Goal: Information Seeking & Learning: Learn about a topic

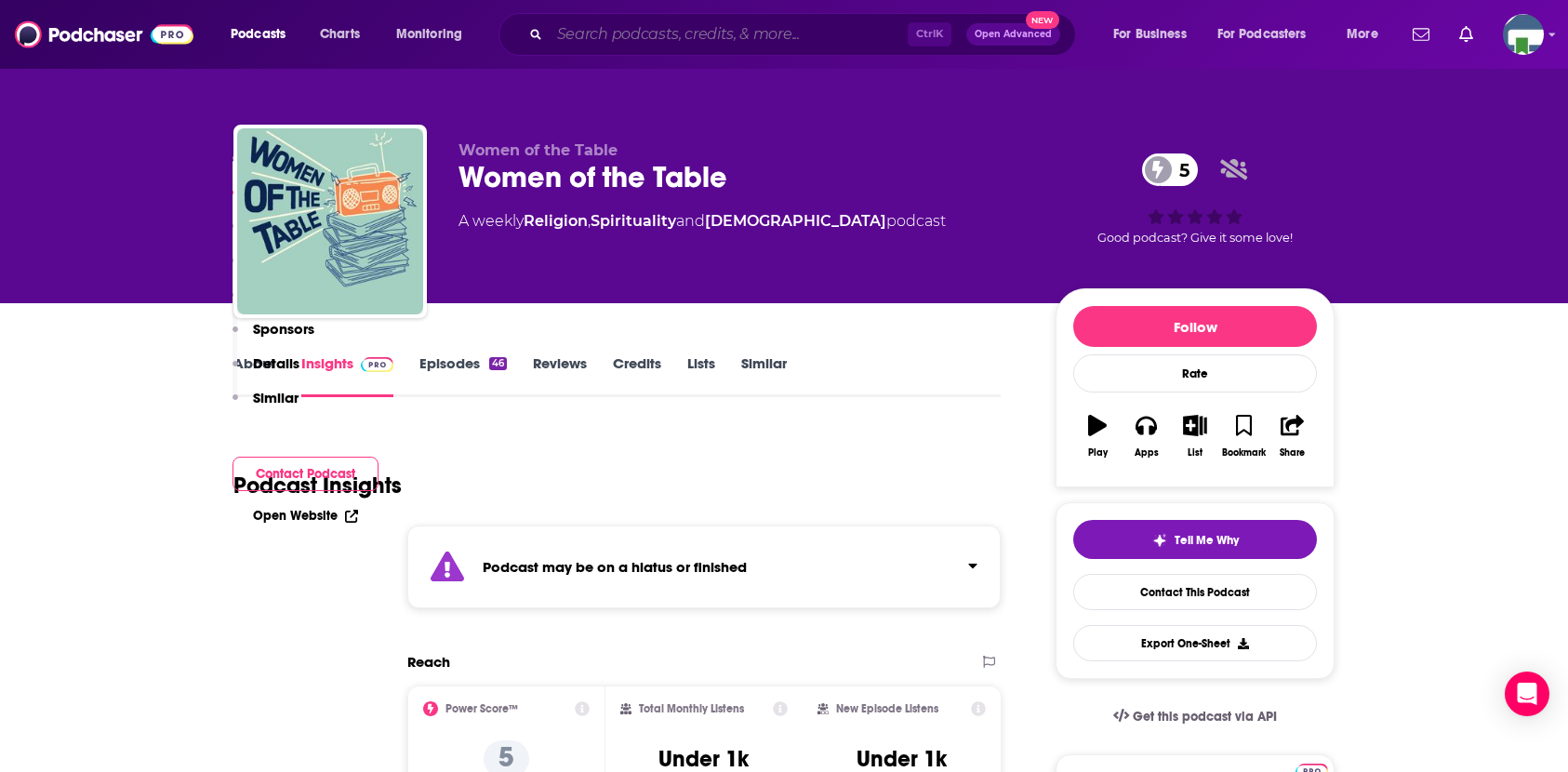
click at [603, 38] on input "Search podcasts, credits, & more..." at bounding box center [729, 34] width 358 height 30
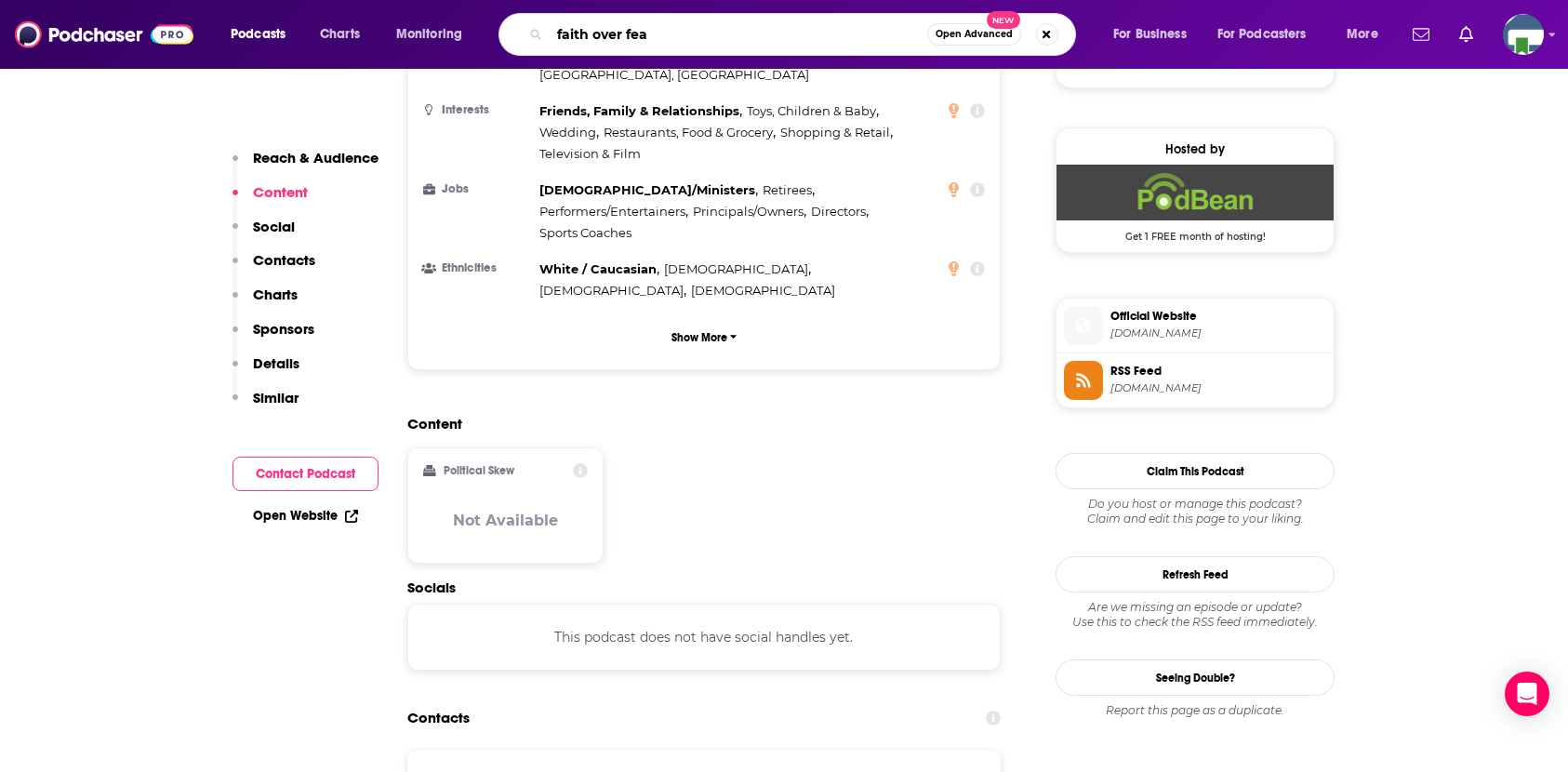
type input "faith over fear"
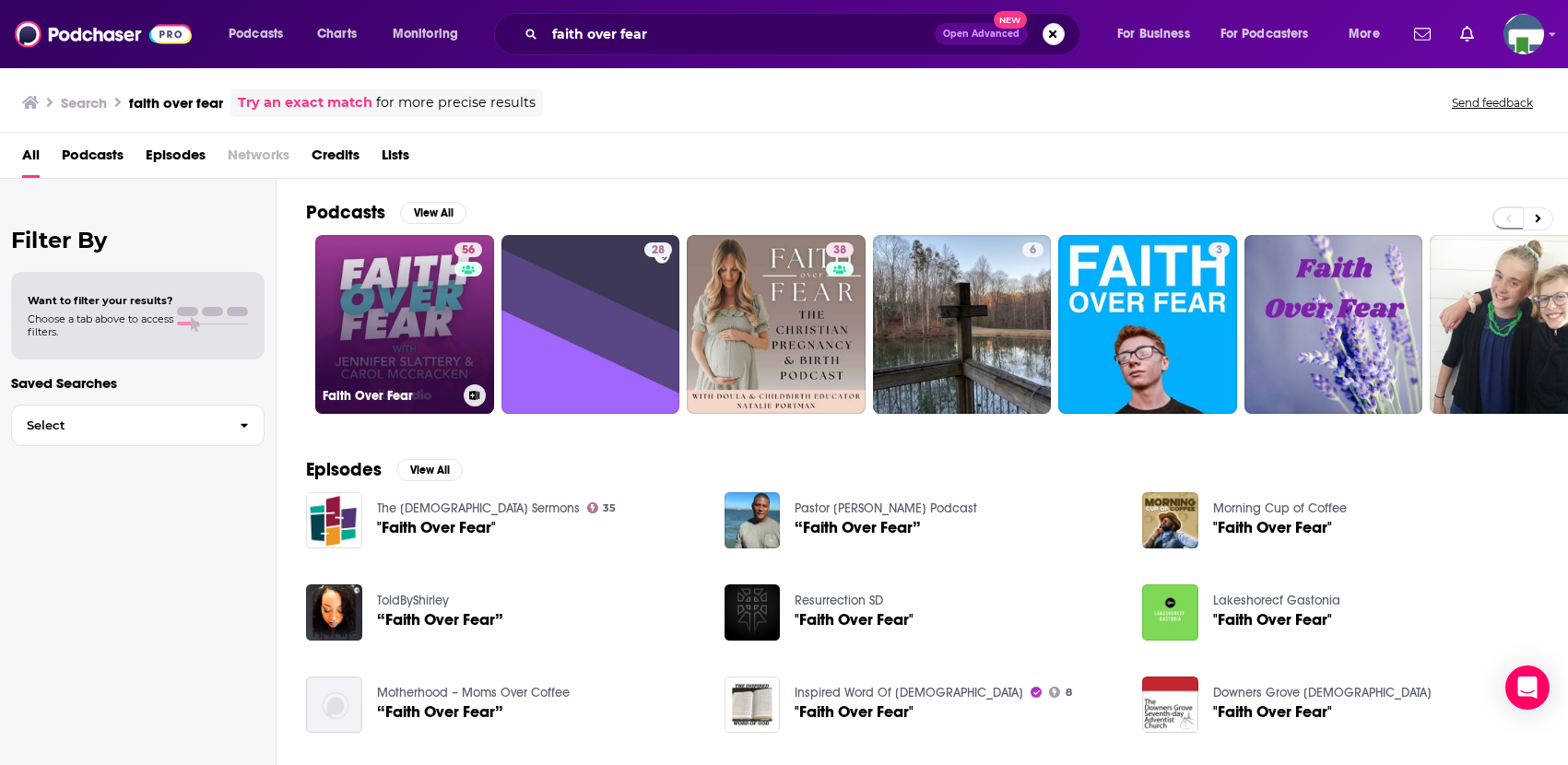
click at [417, 335] on link "56 Faith Over Fear" at bounding box center [404, 325] width 178 height 178
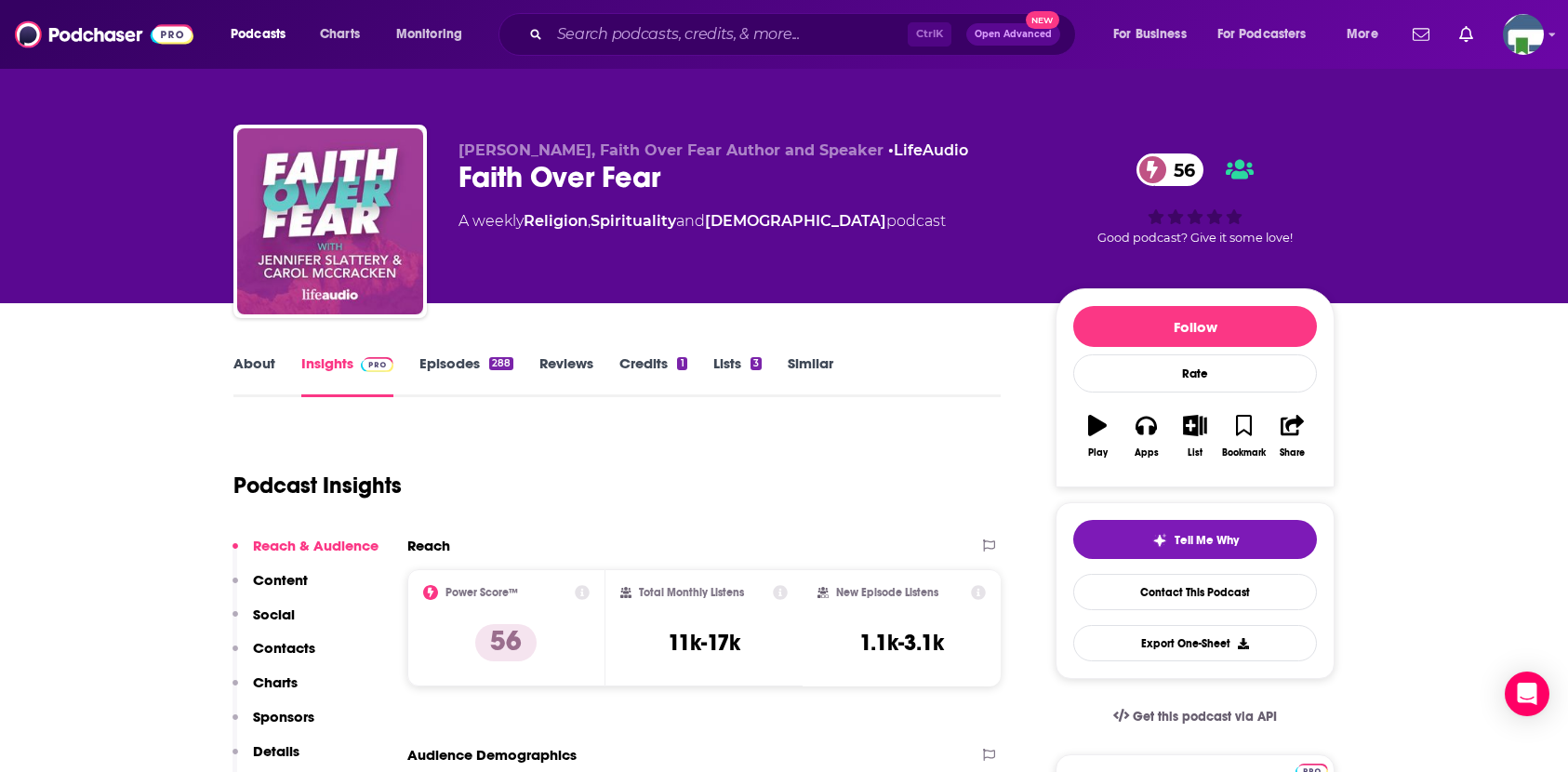
click at [50, 246] on div "[PERSON_NAME], Faith Over Fear Author and Speaker • LifeAudio Faith Over Fear 5…" at bounding box center [784, 151] width 1568 height 304
click at [260, 362] on link "About" at bounding box center [255, 375] width 42 height 43
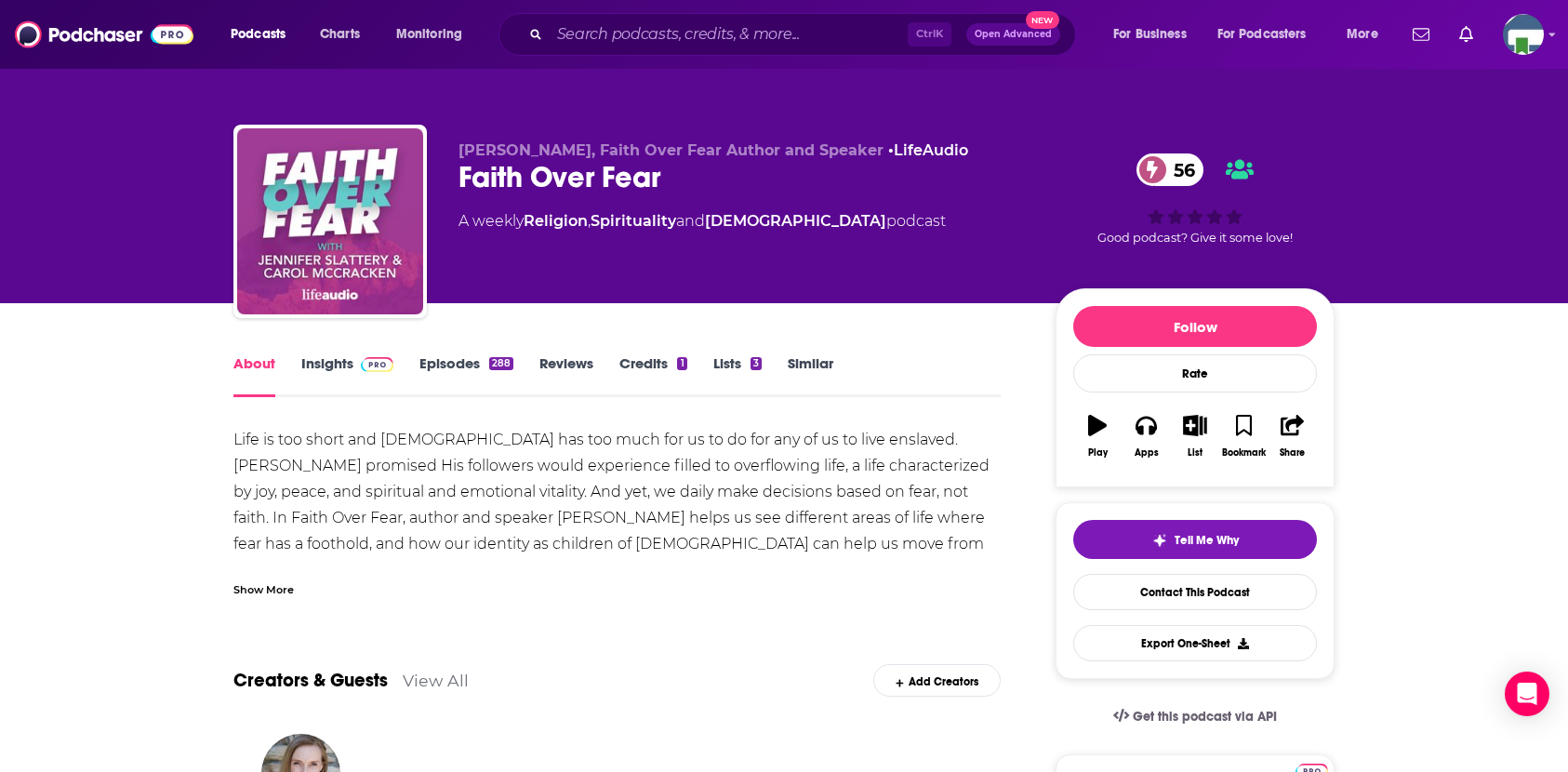
click at [273, 586] on div "Show More" at bounding box center [263, 588] width 60 height 17
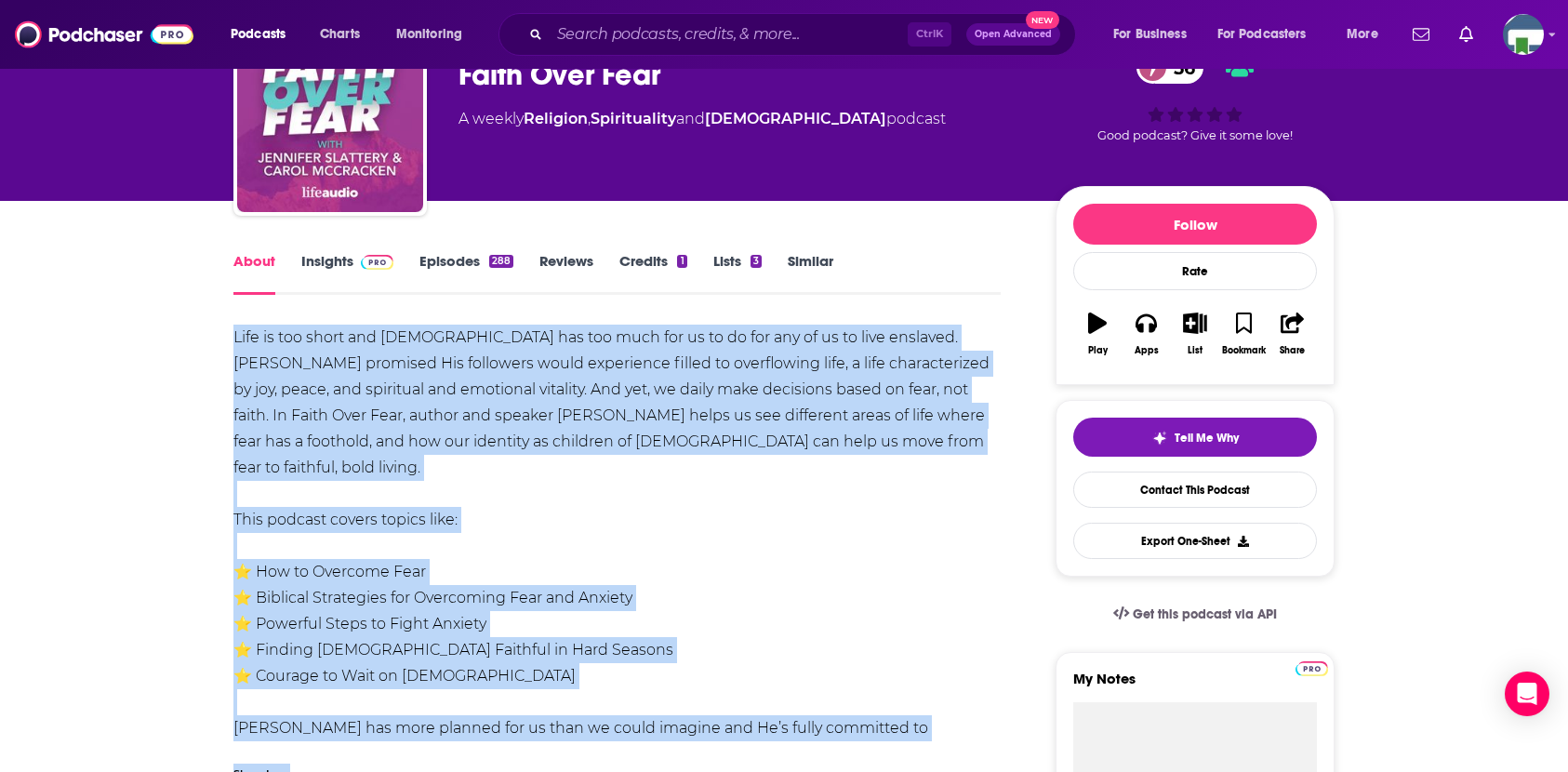
scroll to position [167, 0]
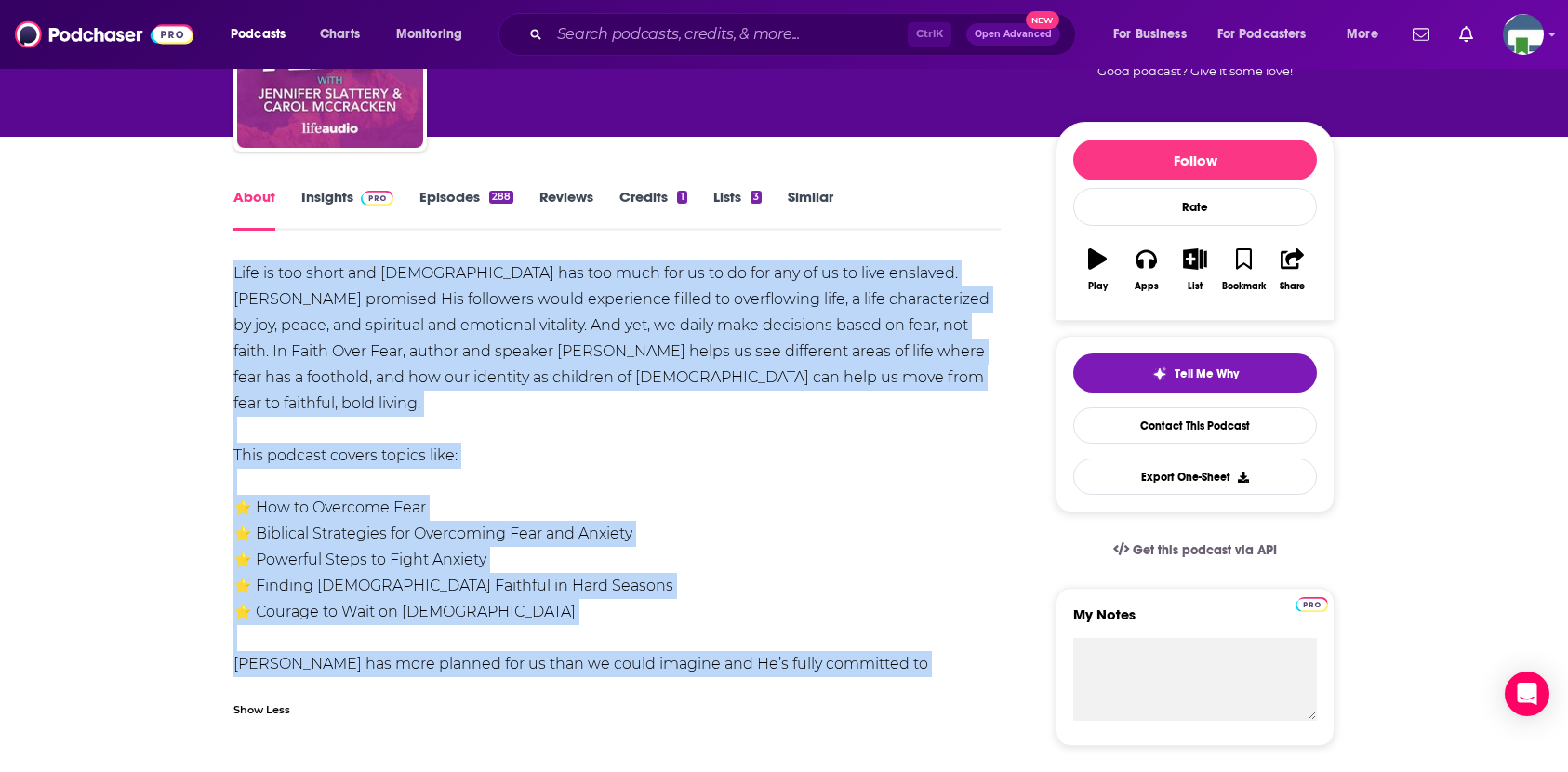
drag, startPoint x: 230, startPoint y: 435, endPoint x: 918, endPoint y: 670, distance: 727.0
copy div "Life is too short and [DEMOGRAPHIC_DATA] has too much for us to do for any of u…"
